Goal: Task Accomplishment & Management: Use online tool/utility

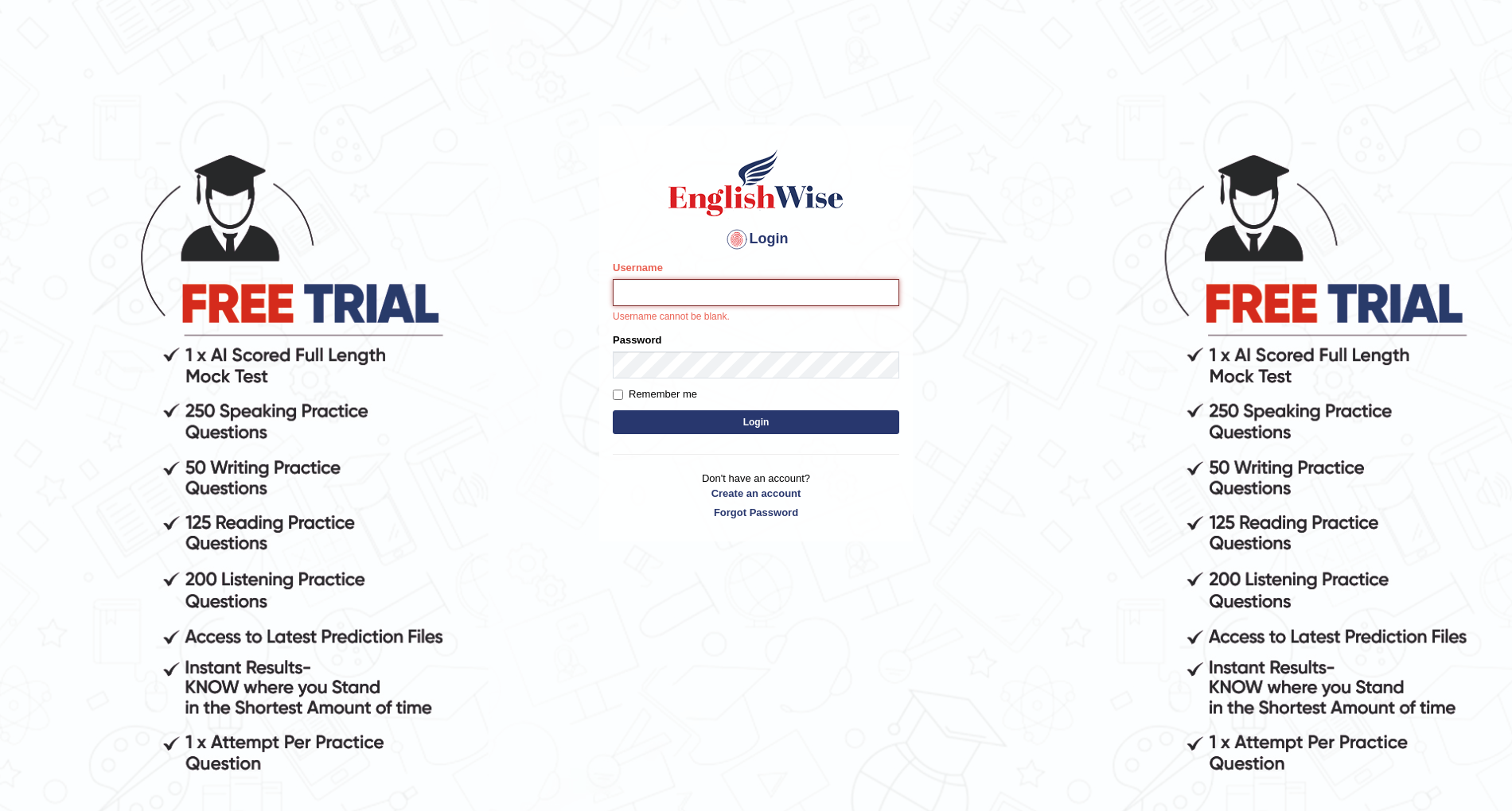
type input "raman3107"
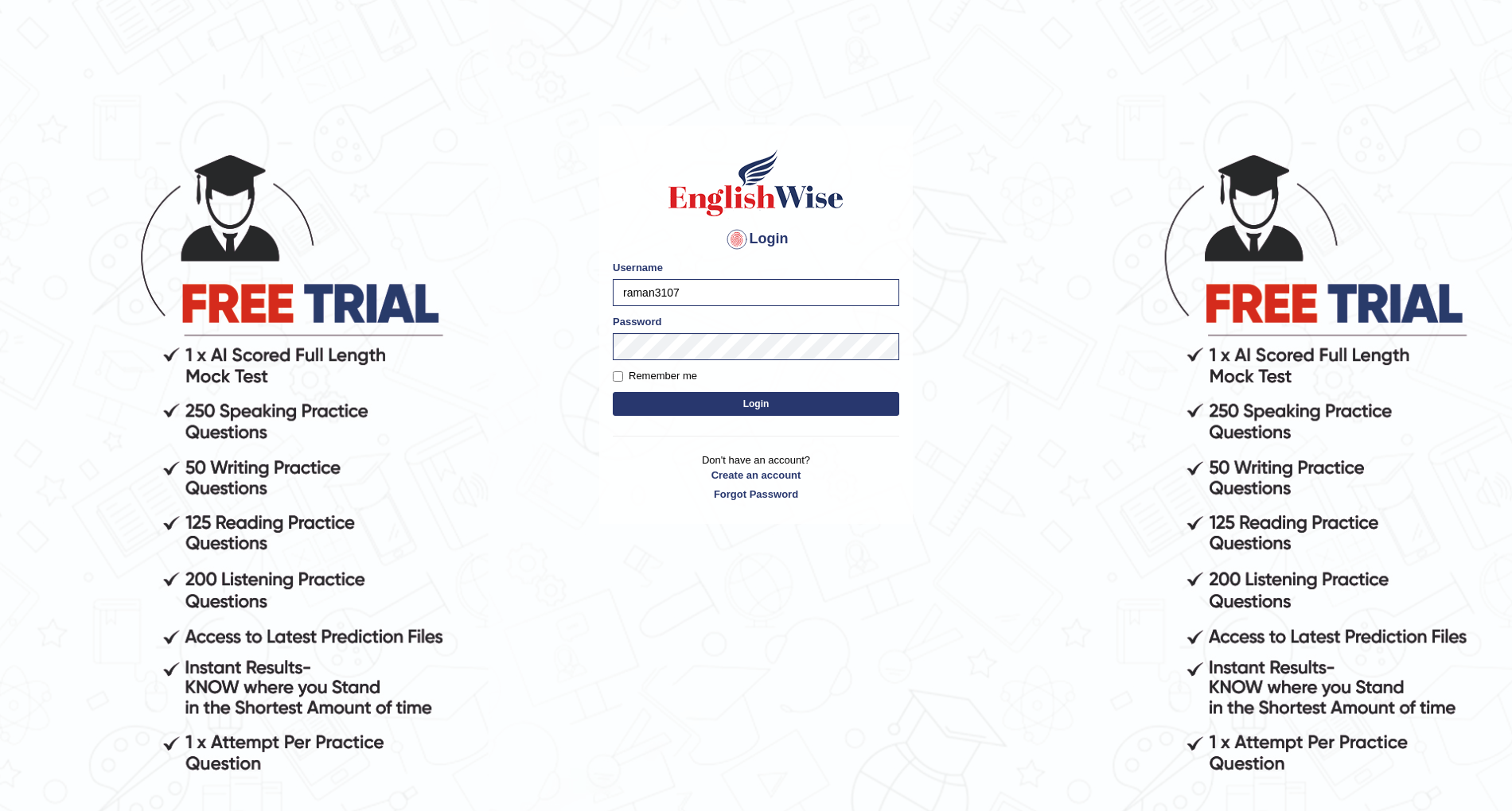
click at [683, 376] on label "Remember me" at bounding box center [655, 376] width 85 height 16
click at [623, 376] on input "Remember me" at bounding box center [618, 377] width 10 height 10
checkbox input "true"
click at [770, 409] on button "Login" at bounding box center [756, 404] width 286 height 24
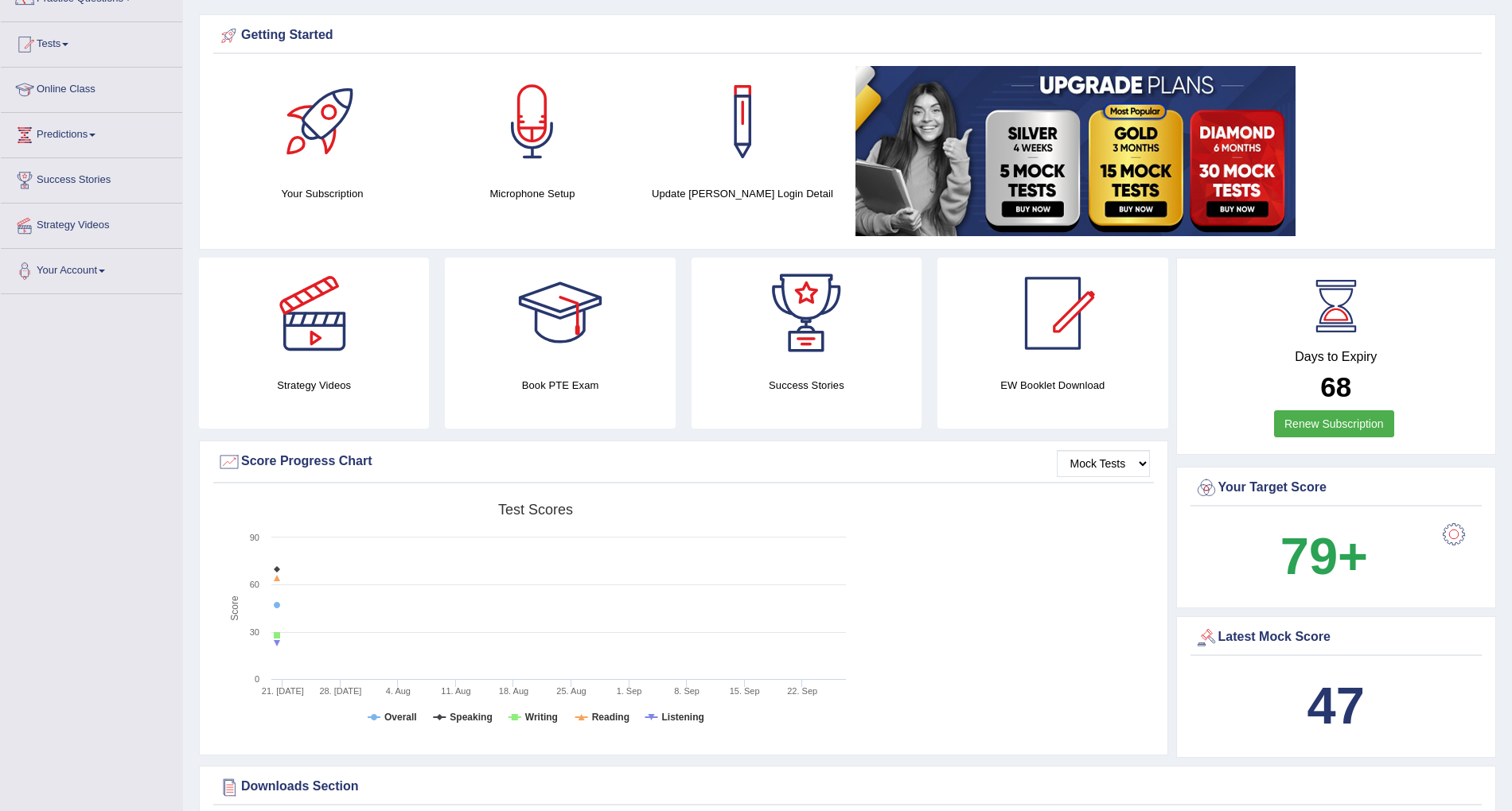
scroll to position [146, 0]
click at [75, 90] on link "Online Class" at bounding box center [91, 89] width 182 height 40
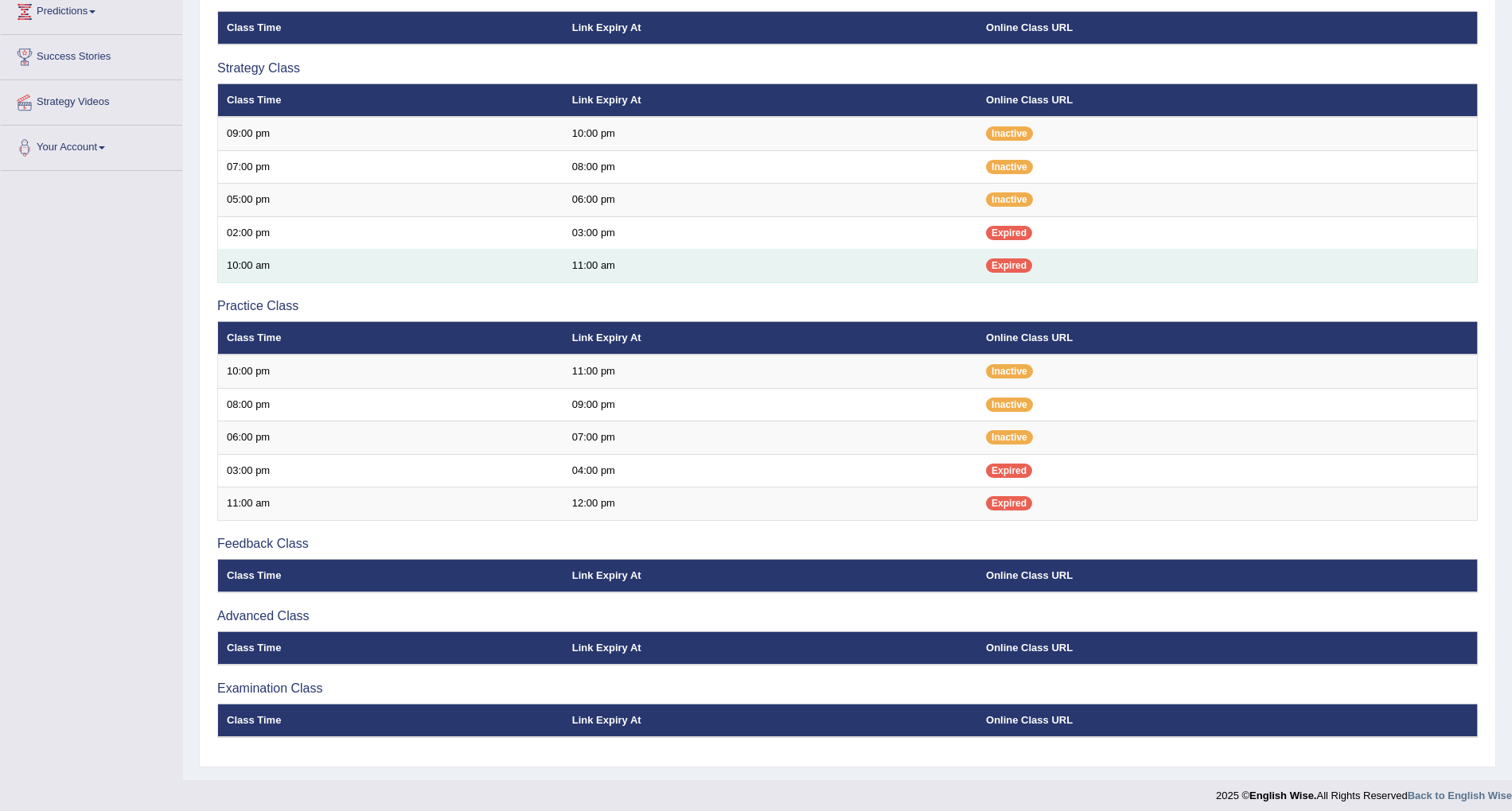
scroll to position [269, 0]
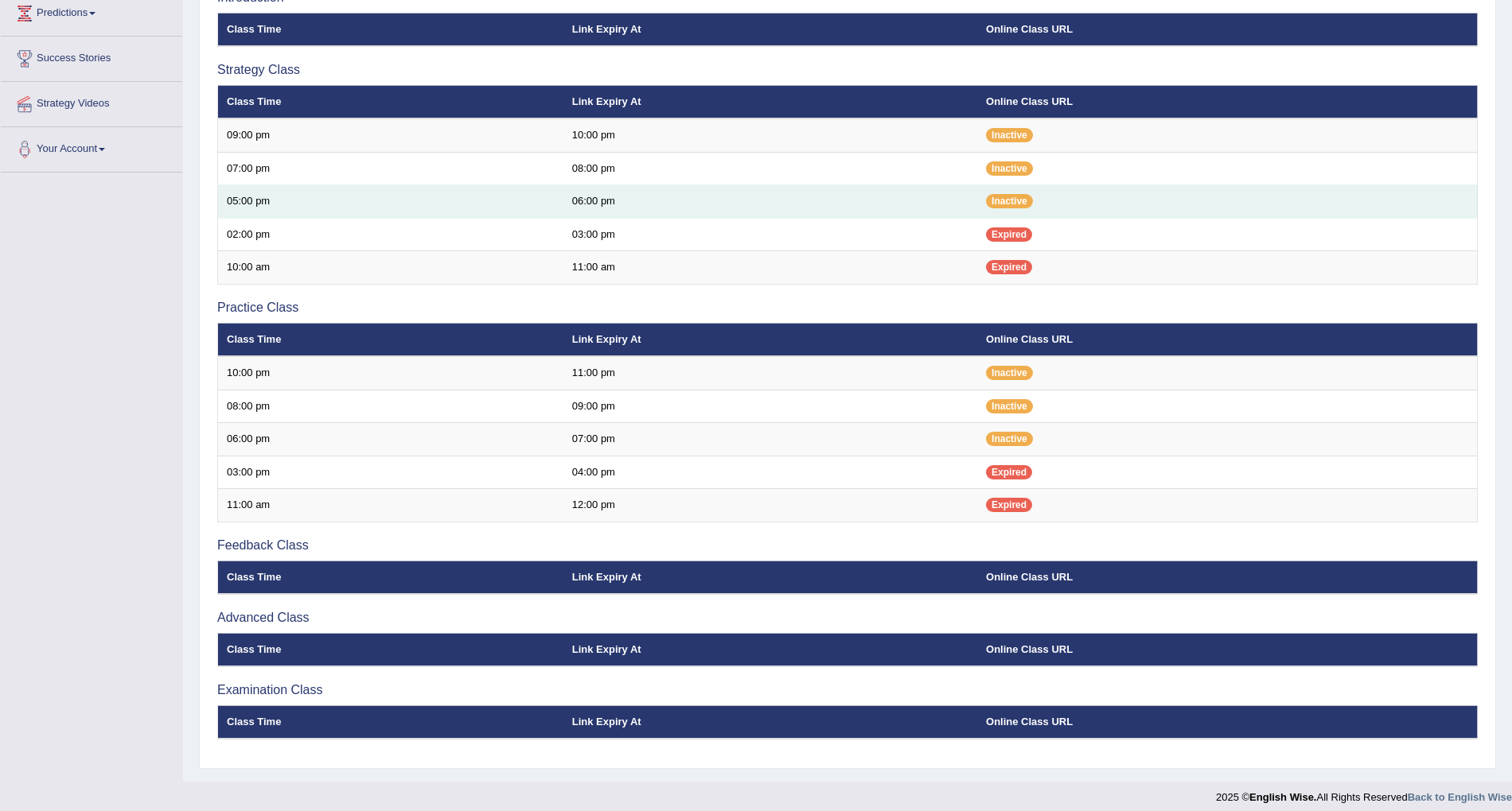
click at [942, 198] on td "06:00 pm" at bounding box center [770, 202] width 414 height 33
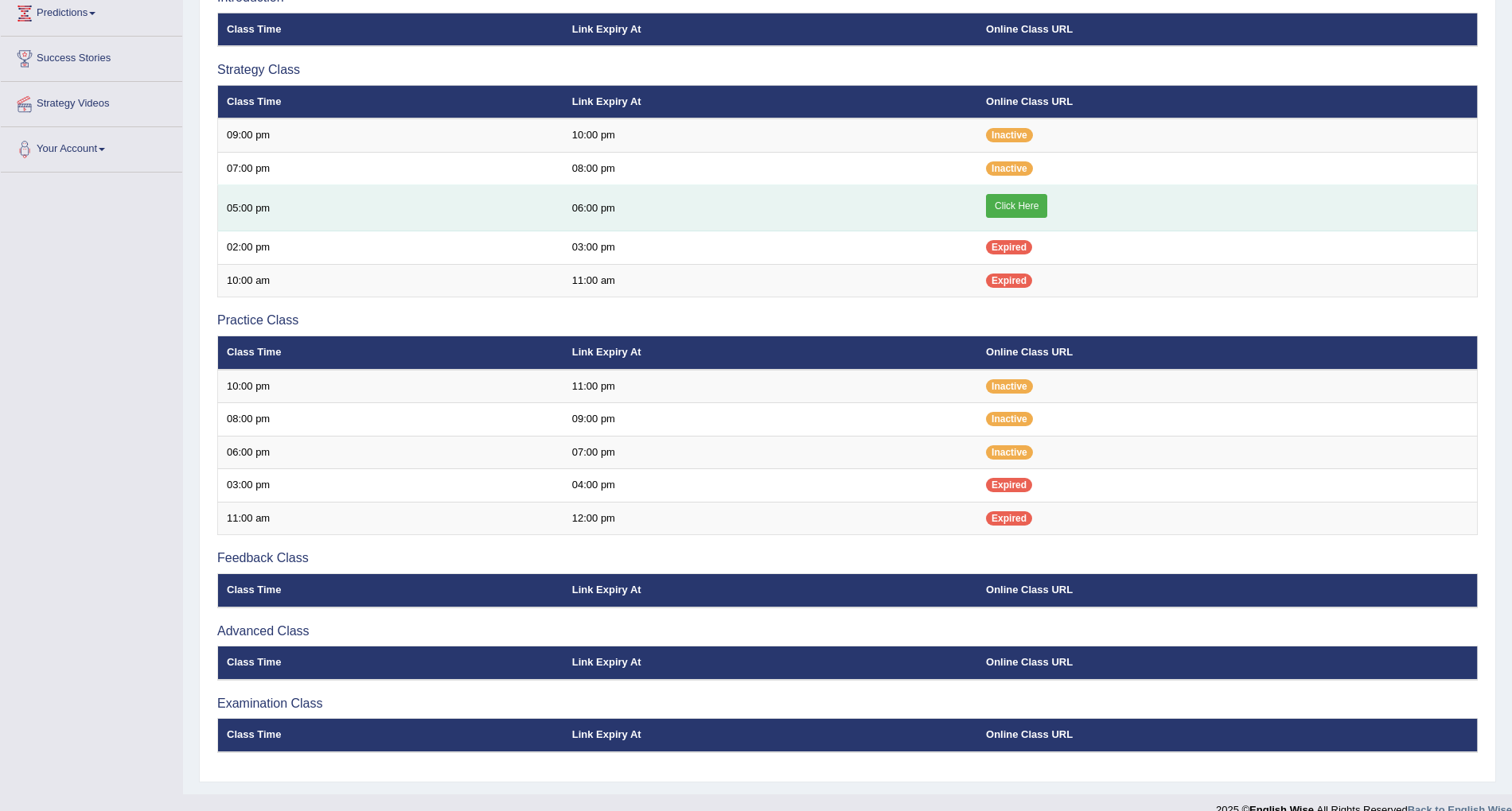
click at [1037, 203] on link "Click Here" at bounding box center [1016, 206] width 61 height 24
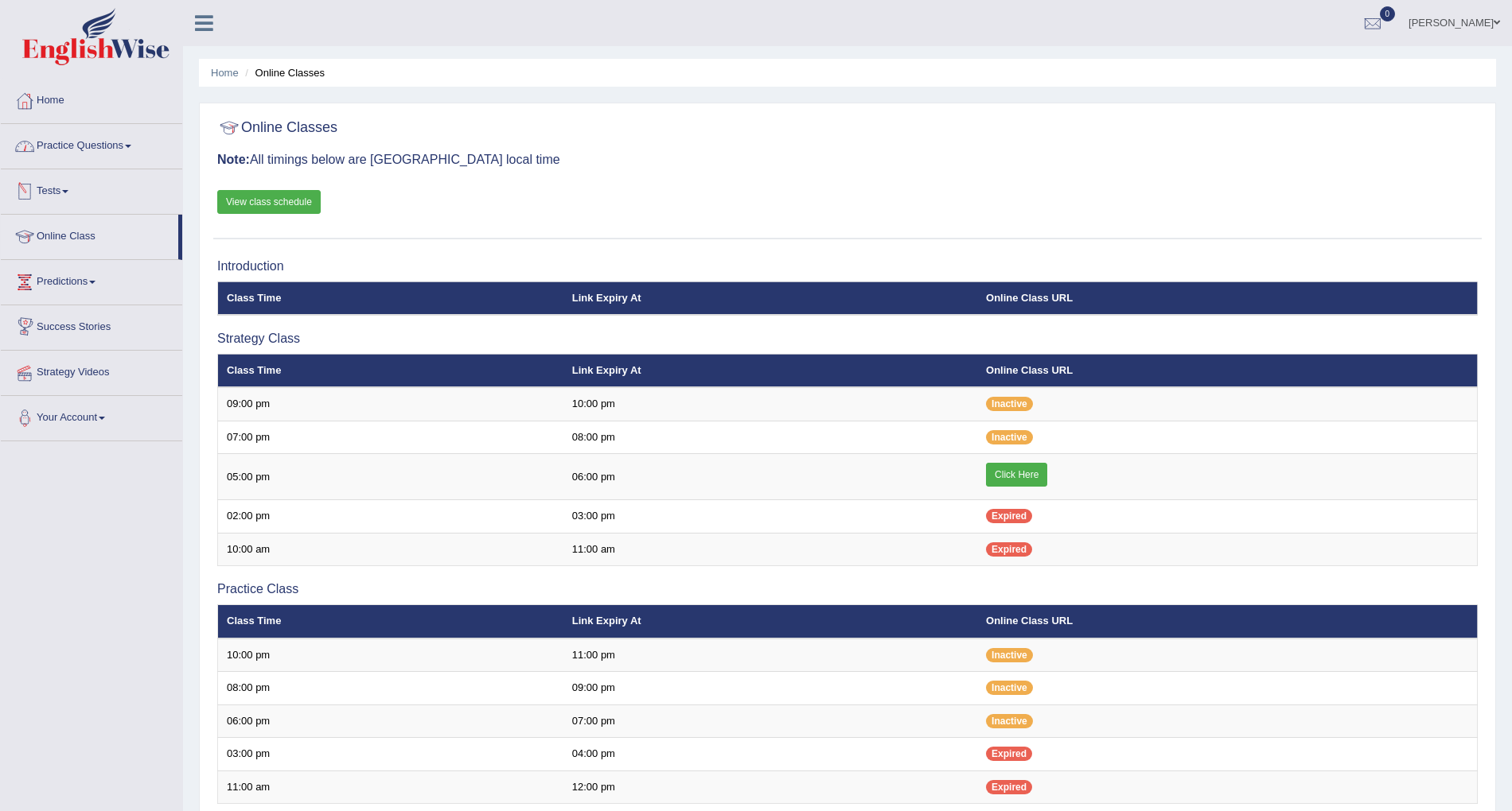
click at [61, 108] on link "Home" at bounding box center [91, 99] width 182 height 40
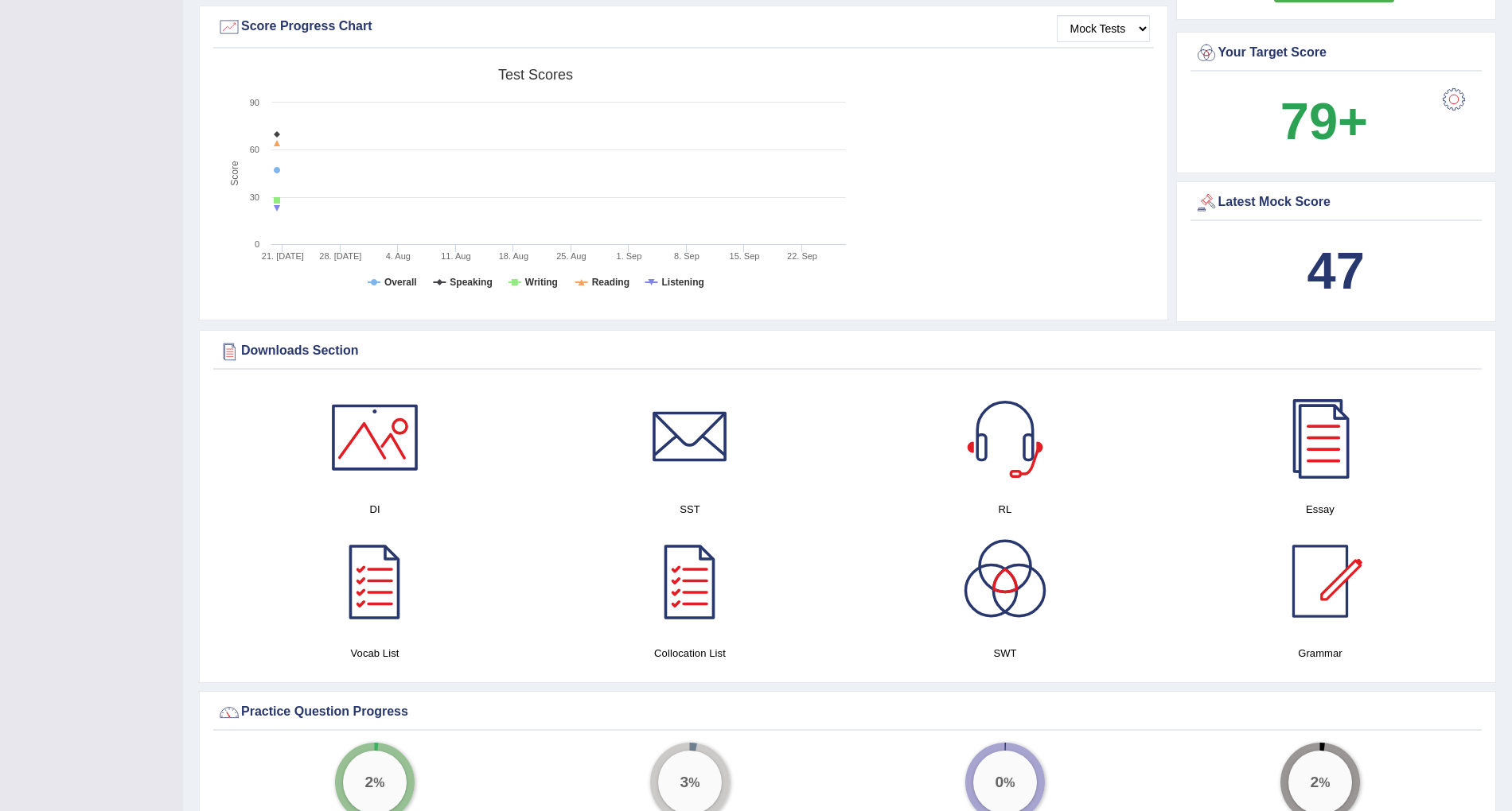
scroll to position [479, 0]
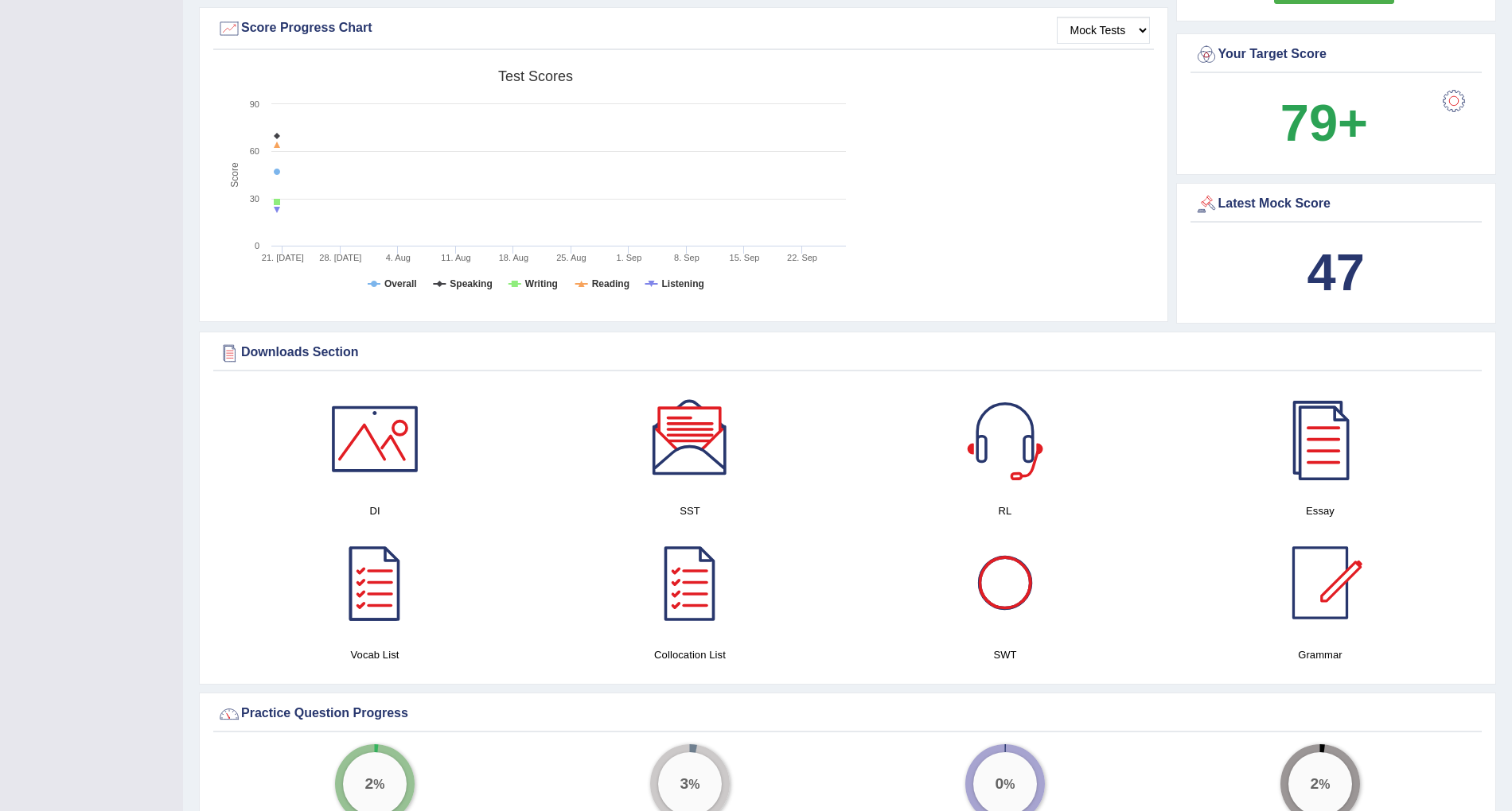
click at [1021, 448] on div at bounding box center [1005, 439] width 111 height 111
